Goal: Find specific page/section: Locate item on page

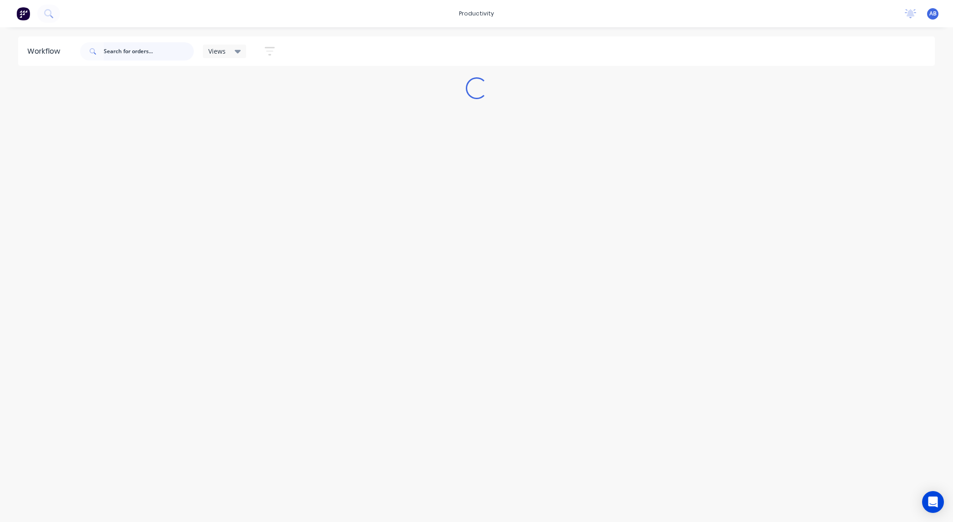
click at [149, 55] on input "text" at bounding box center [149, 51] width 90 height 18
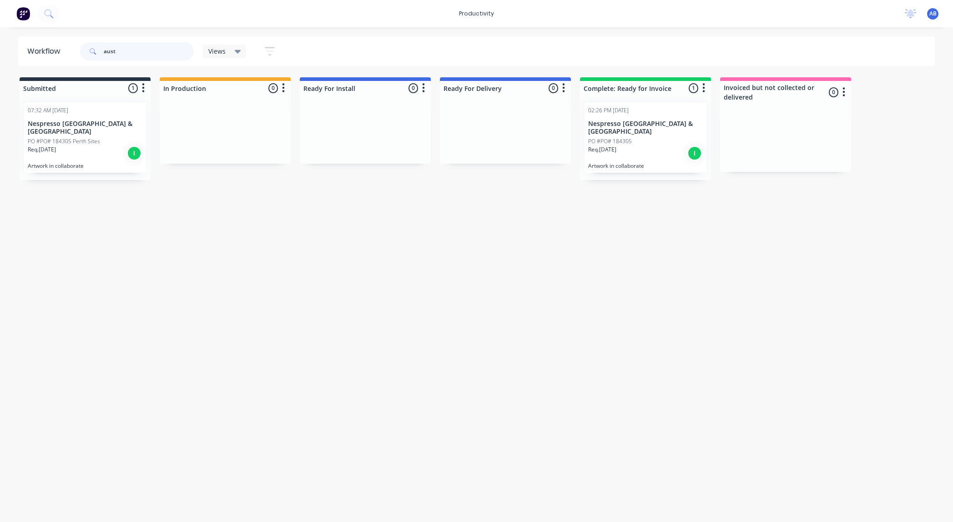
drag, startPoint x: 138, startPoint y: 52, endPoint x: 53, endPoint y: 51, distance: 85.1
click at [53, 51] on header "Workflow aust Views Save new view None (Default) edit Show/Hide statuses Show l…" at bounding box center [476, 51] width 917 height 30
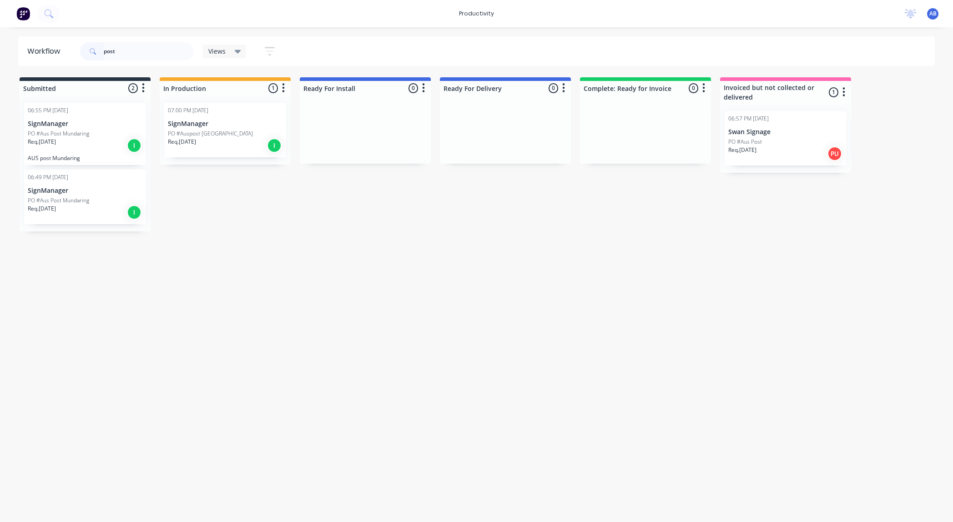
click at [217, 141] on div "Req. 27/05/25 I" at bounding box center [225, 145] width 115 height 15
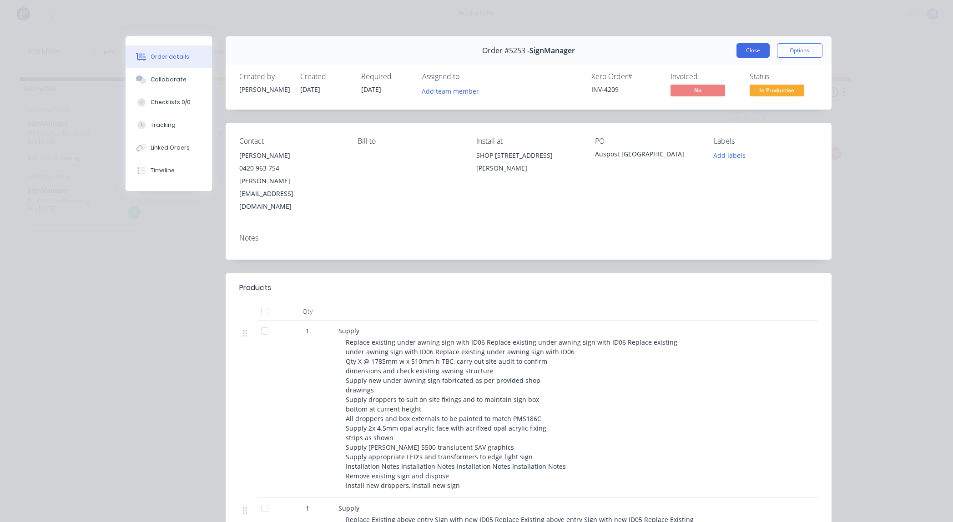
click at [756, 48] on button "Close" at bounding box center [753, 50] width 33 height 15
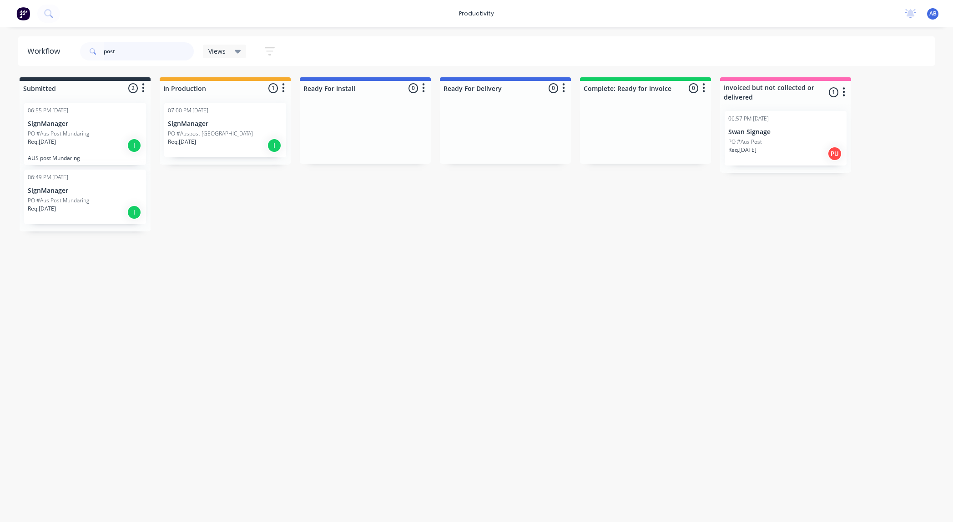
drag, startPoint x: 149, startPoint y: 51, endPoint x: 61, endPoint y: 46, distance: 88.4
click at [64, 46] on header "Workflow post Views Save new view None (Default) edit Show/Hide statuses Show l…" at bounding box center [476, 51] width 917 height 30
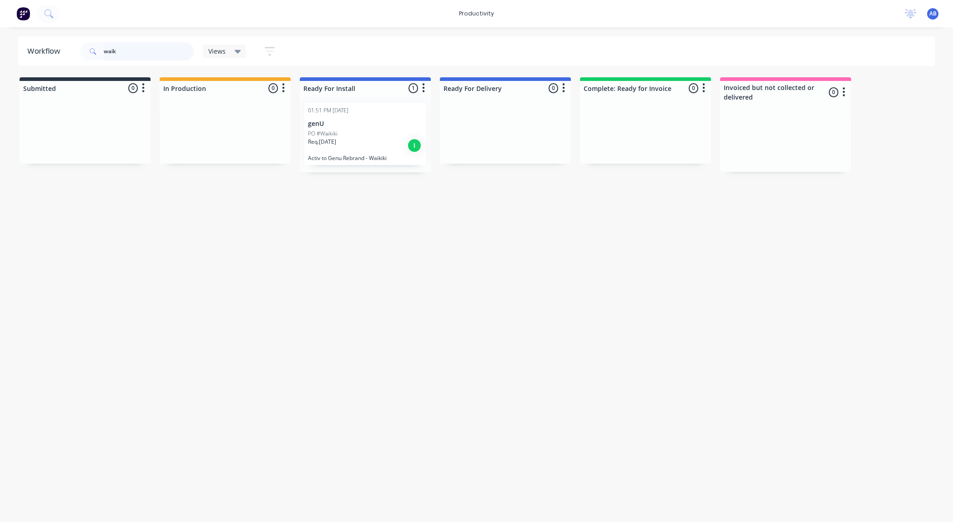
type input "waik"
click at [374, 165] on div "01:51 PM 10/08/25 genU PO #Waikiki Req. 18/08/25 I Activ to Genu Rebrand - Waik…" at bounding box center [365, 134] width 122 height 62
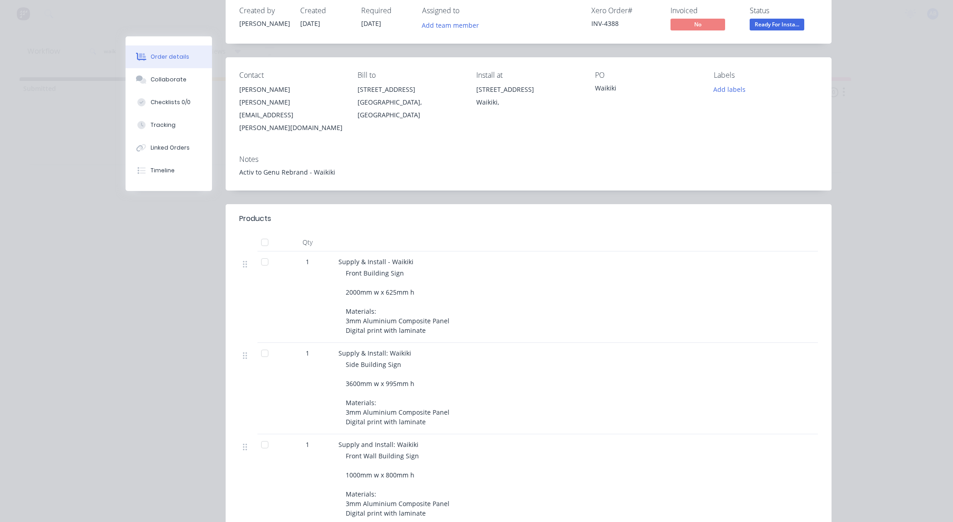
scroll to position [59, 0]
